Goal: Transaction & Acquisition: Purchase product/service

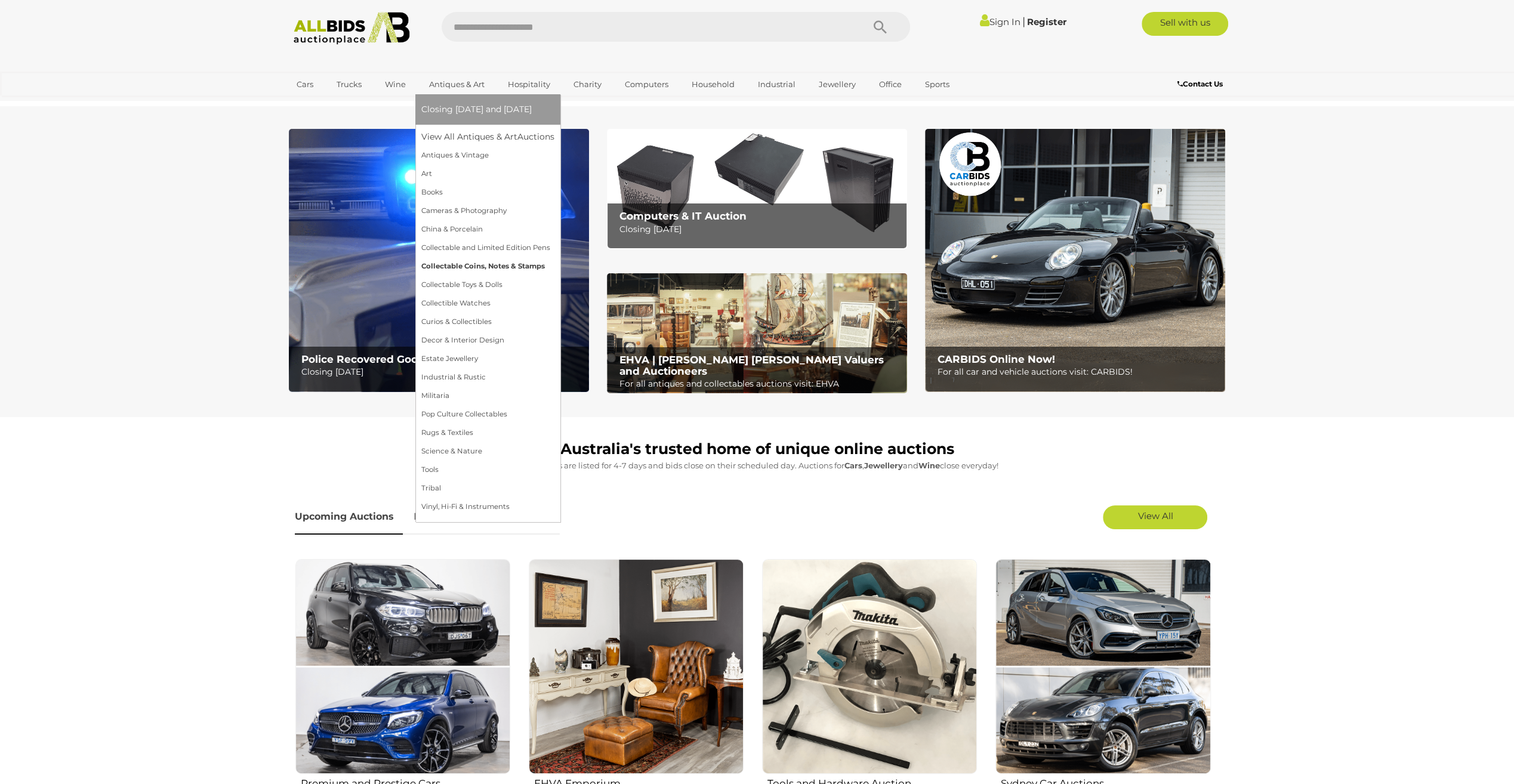
click at [459, 263] on link "Collectable Coins, Notes & Stamps" at bounding box center [488, 266] width 134 height 19
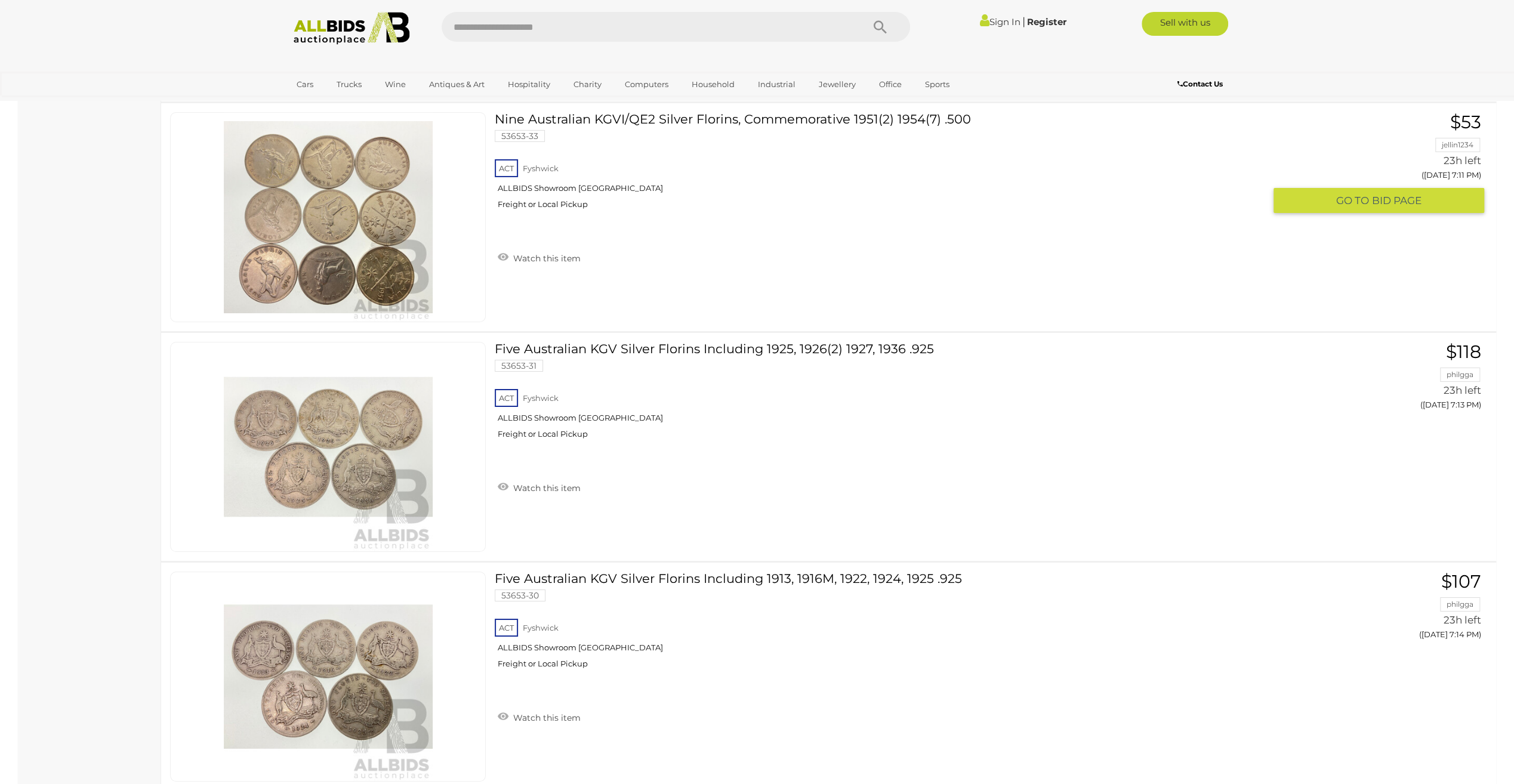
scroll to position [8708, 0]
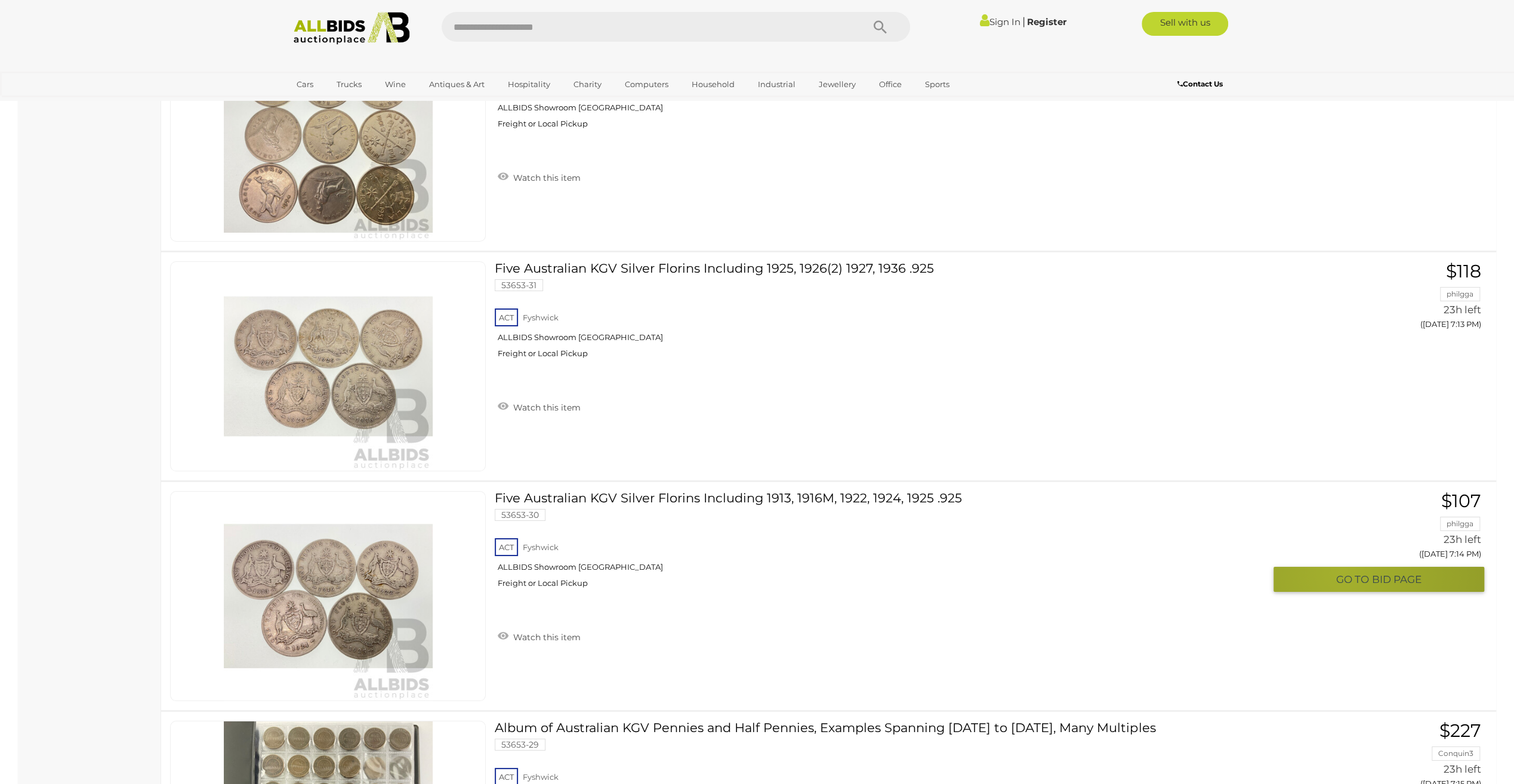
click at [1343, 566] on button "GO TO BID PAGE" at bounding box center [1379, 579] width 211 height 26
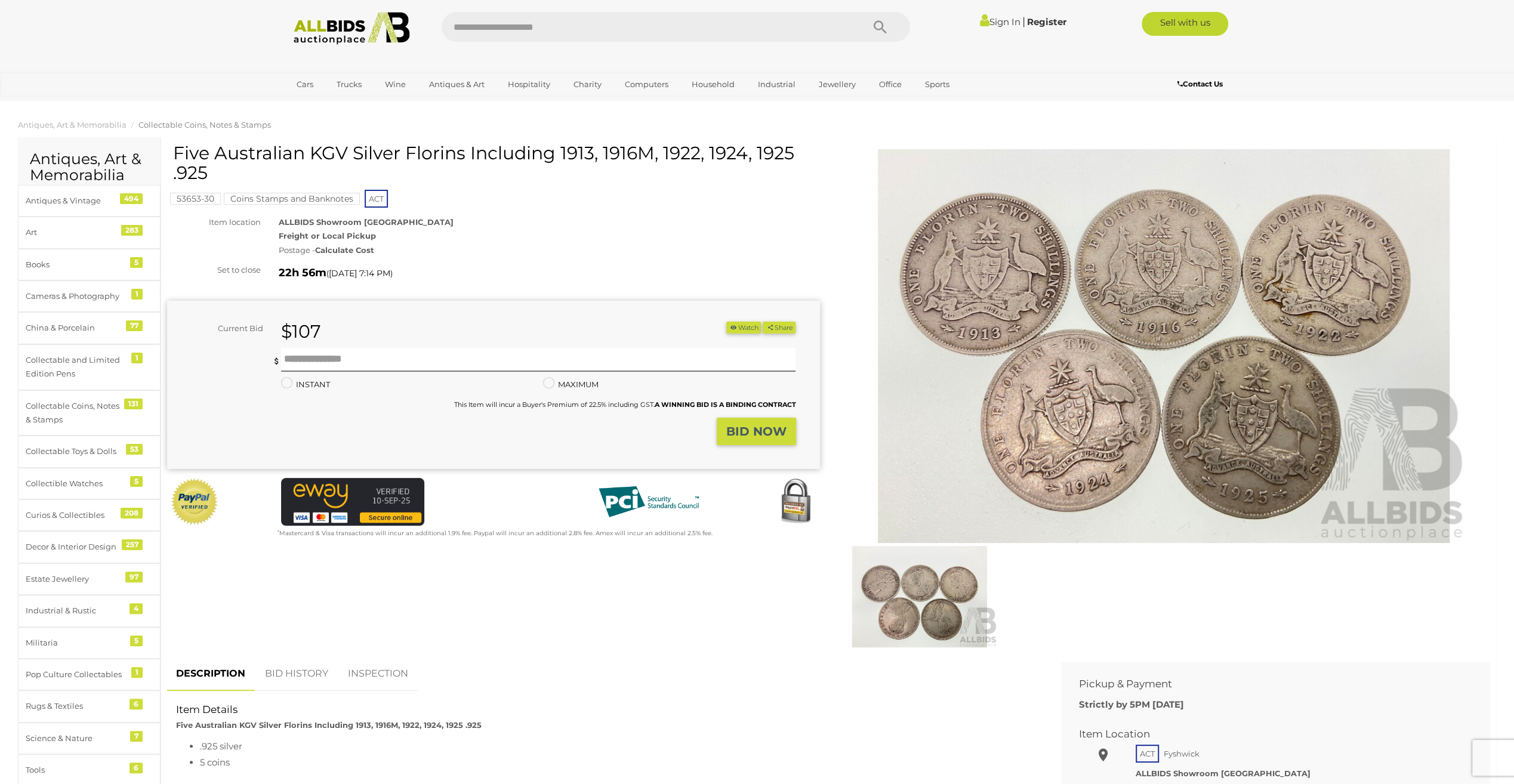
click at [292, 676] on link "BID HISTORY" at bounding box center [297, 674] width 81 height 35
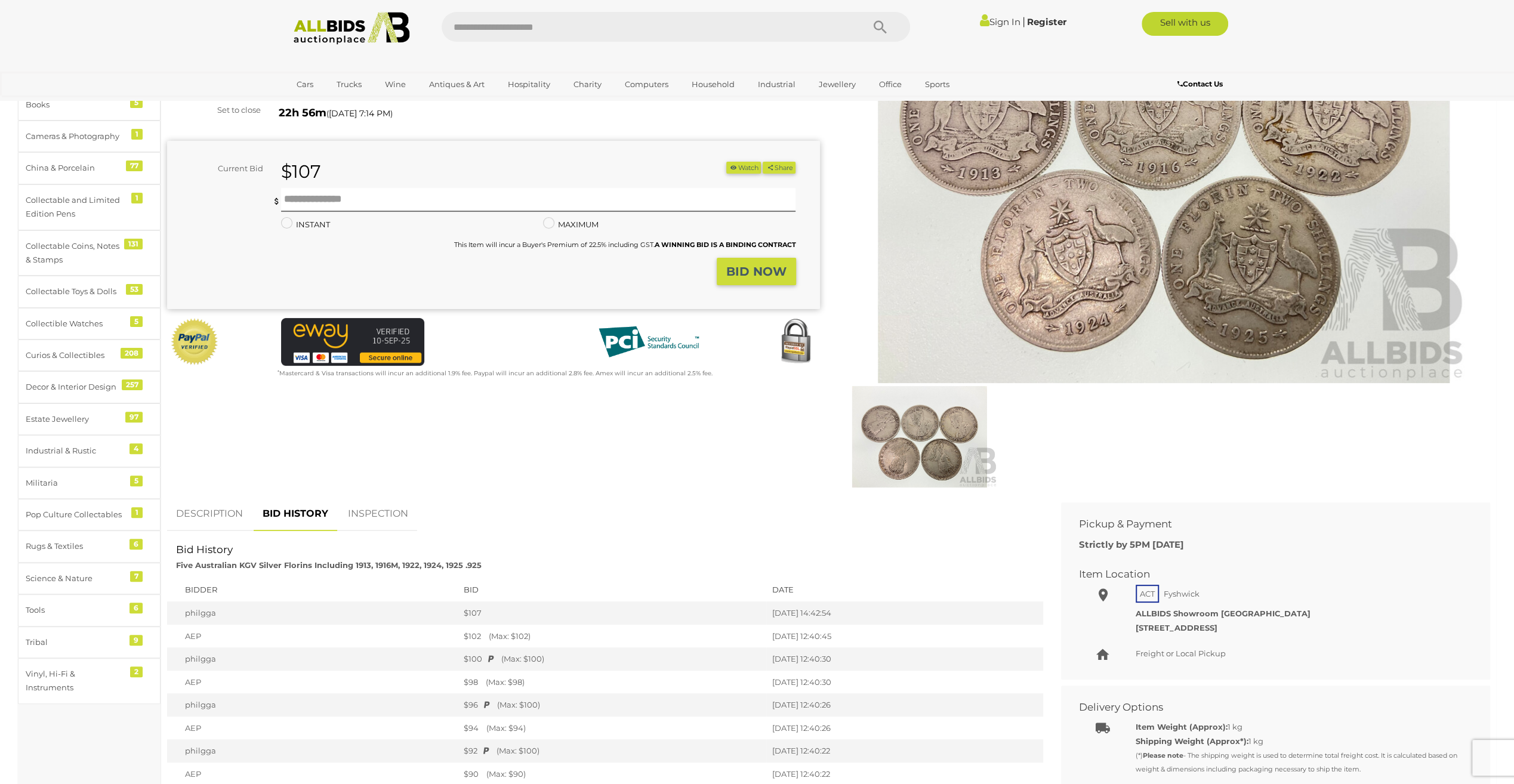
scroll to position [179, 0]
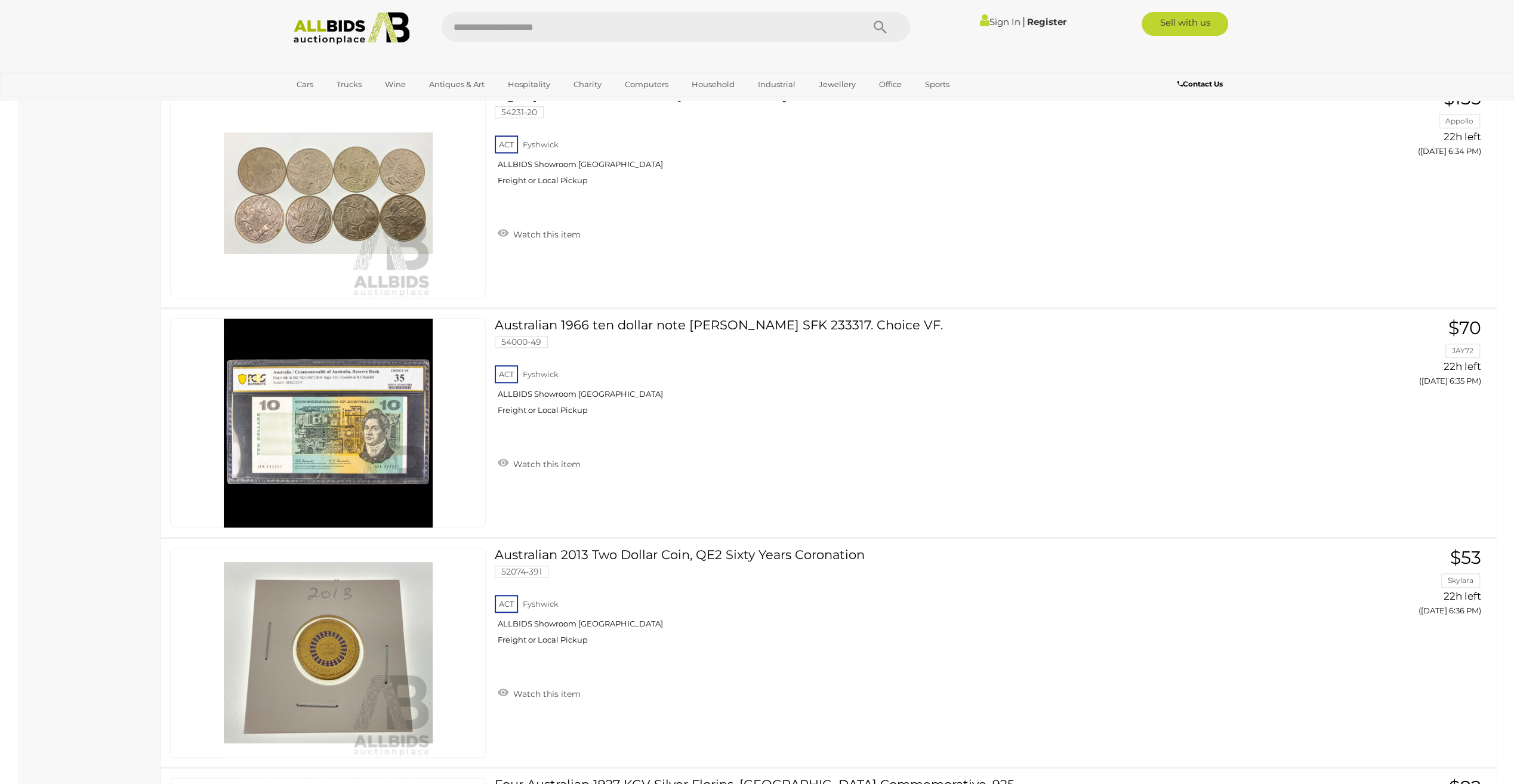
scroll to position [9104, 0]
